Goal: Information Seeking & Learning: Learn about a topic

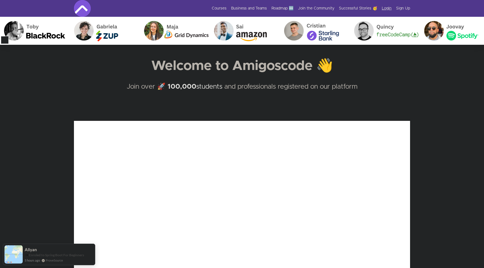
click at [386, 6] on link "Login" at bounding box center [387, 9] width 10 height 6
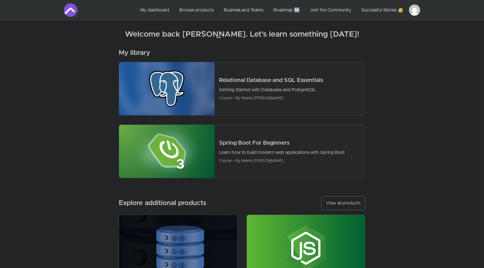
click at [414, 10] on html "Skip to main content Main menu Includes navigation links and user settings My d…" at bounding box center [242, 211] width 484 height 423
click at [376, 61] on link "Membership & subscriptions" at bounding box center [388, 59] width 61 height 11
click at [376, 9] on link "Successful Stories 🥳" at bounding box center [382, 9] width 51 height 13
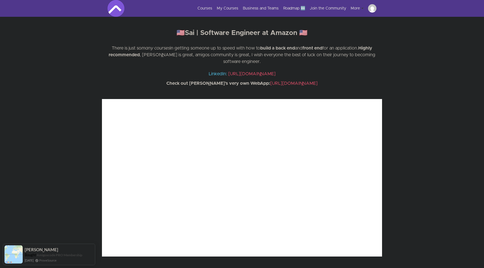
click at [372, 9] on img at bounding box center [372, 8] width 8 height 8
click at [336, 29] on link "Membership & Subscriptions" at bounding box center [348, 29] width 56 height 10
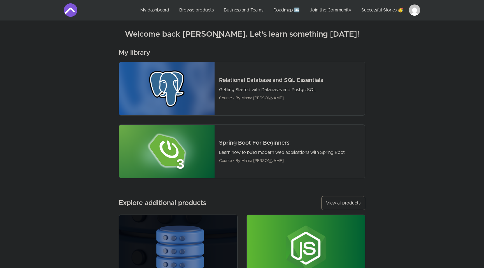
click at [414, 10] on html "Skip to main content Main menu Includes navigation links and user settings My d…" at bounding box center [242, 211] width 484 height 423
click at [393, 59] on link "Membership & subscriptions" at bounding box center [388, 59] width 61 height 11
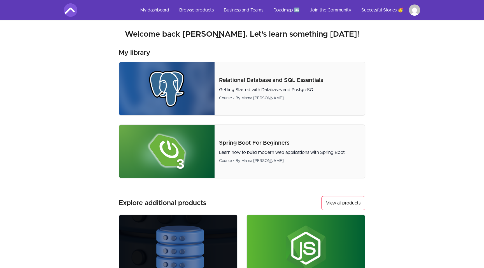
click at [414, 3] on ul "My dashboard Browse products Business and Teams Roadmap 🆕 Join the Community Su…" at bounding box center [278, 9] width 284 height 13
click at [414, 6] on html "Skip to main content Main menu Includes navigation links and user settings My d…" at bounding box center [242, 211] width 484 height 423
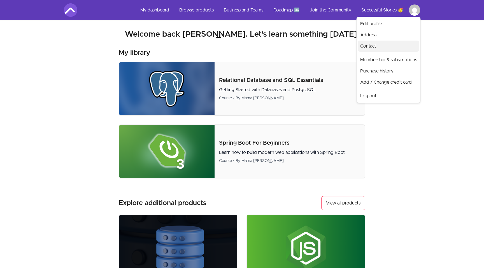
click at [376, 45] on link "Contact" at bounding box center [388, 46] width 61 height 11
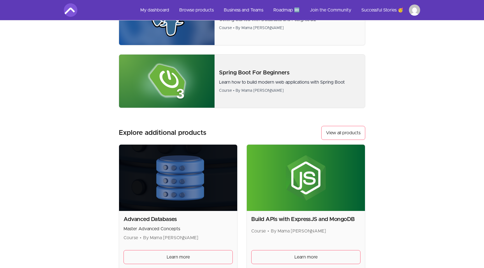
scroll to position [62, 0]
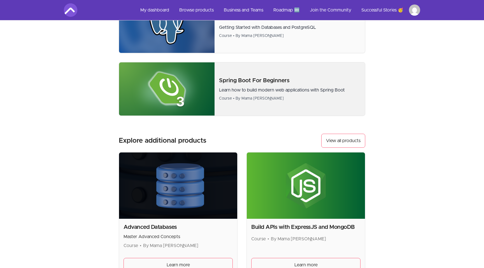
click at [228, 74] on div "Spring Boot For Beginners Learn how to build modern web applications with Sprin…" at bounding box center [290, 89] width 150 height 34
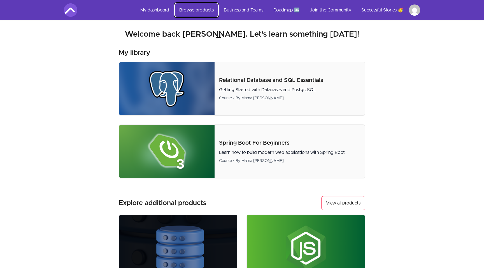
click at [192, 11] on link "Browse products" at bounding box center [196, 9] width 43 height 13
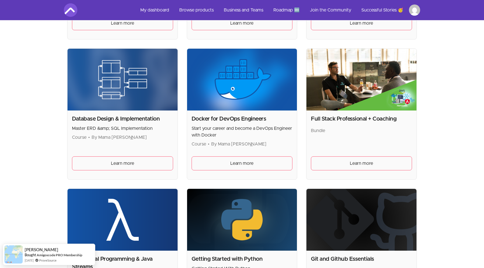
scroll to position [302, 0]
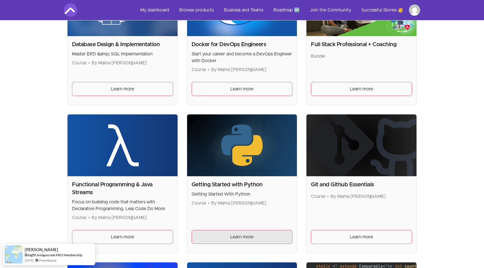
click at [252, 232] on link "Learn more" at bounding box center [242, 237] width 101 height 14
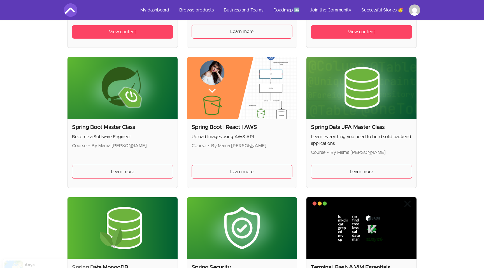
scroll to position [1355, 0]
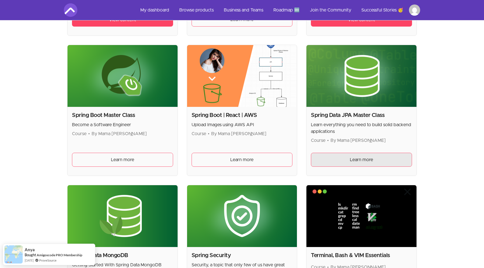
click at [351, 165] on link "Learn more" at bounding box center [361, 160] width 101 height 14
